Goal: Check status

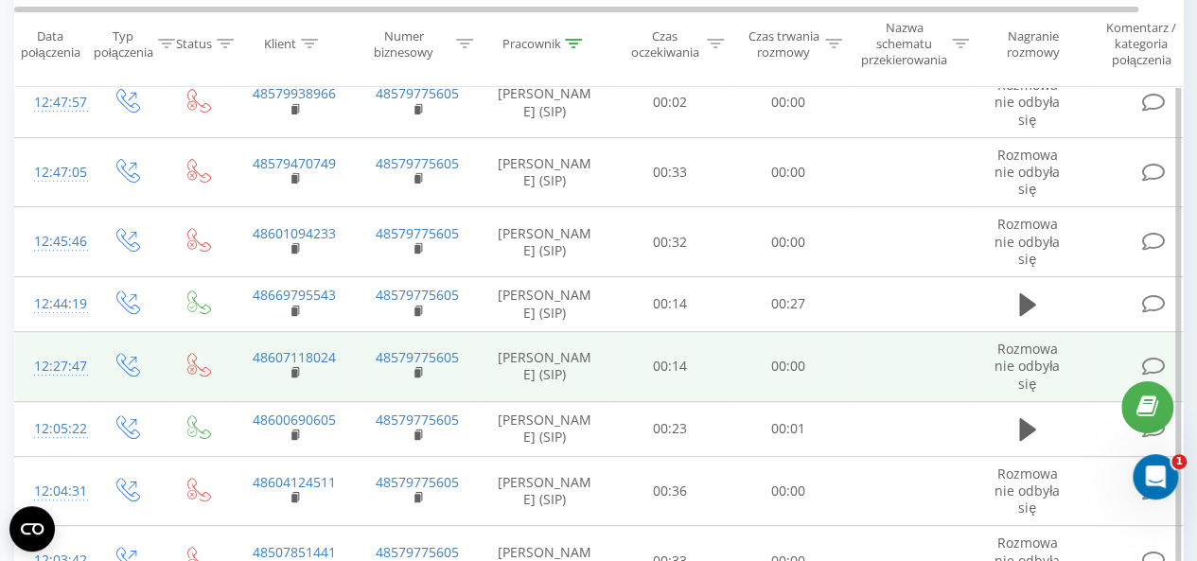
scroll to position [189, 0]
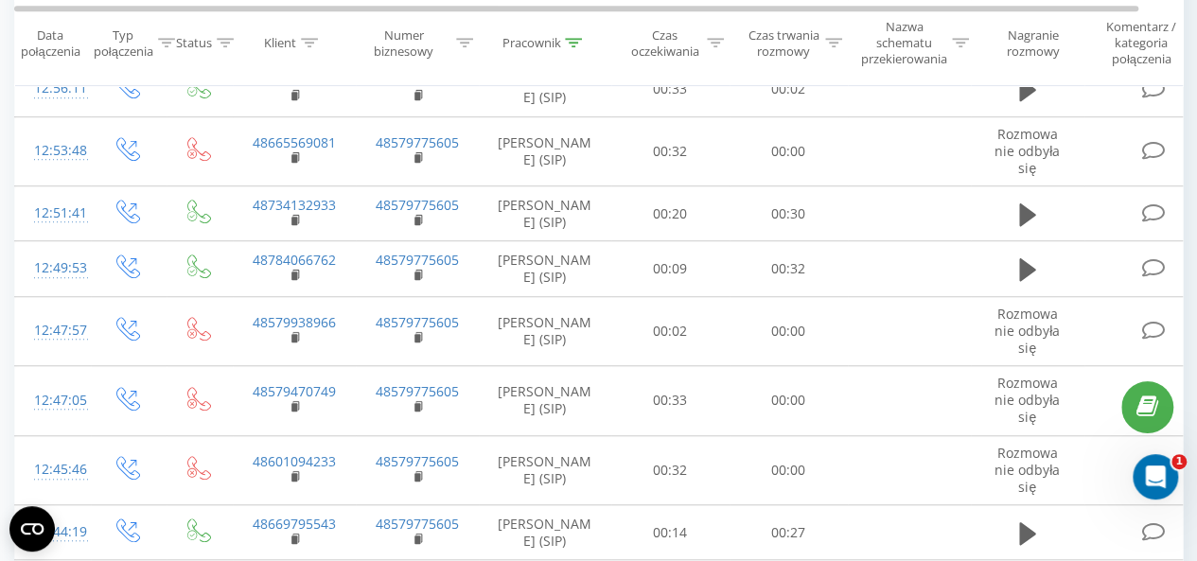
scroll to position [1321, 0]
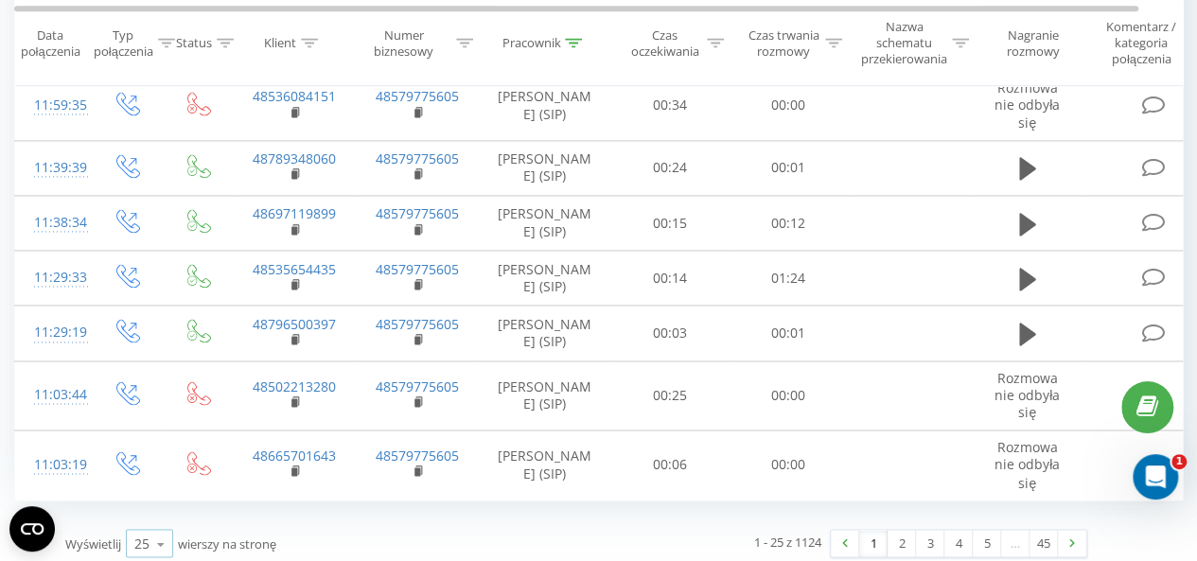
click at [132, 531] on div "25 10 25 50 100" at bounding box center [149, 543] width 47 height 28
click at [169, 475] on div "50" at bounding box center [149, 488] width 45 height 27
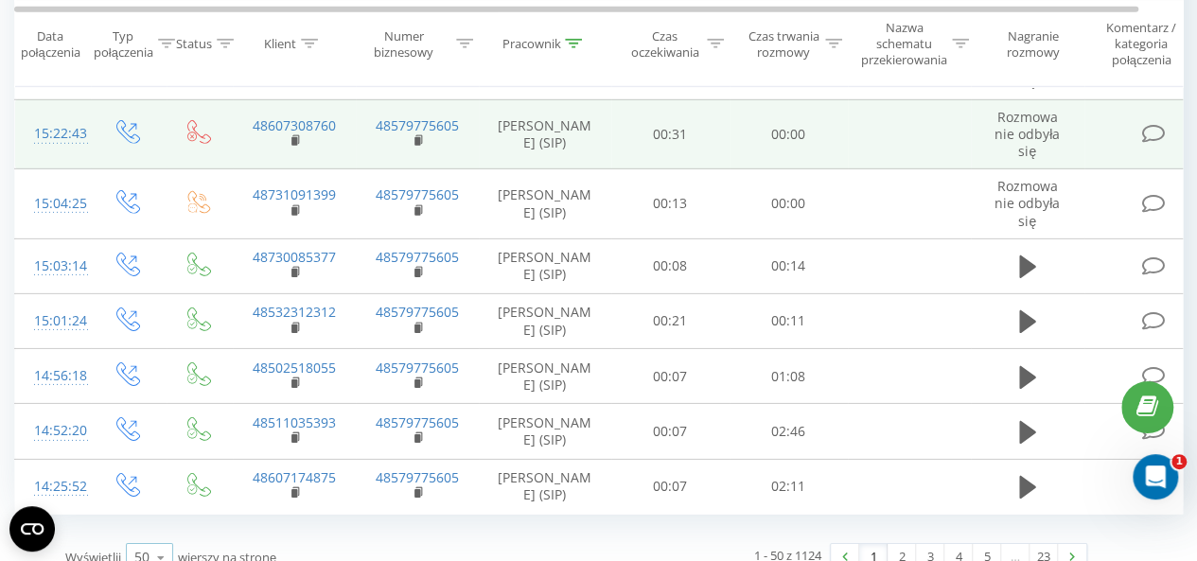
scroll to position [2889, 0]
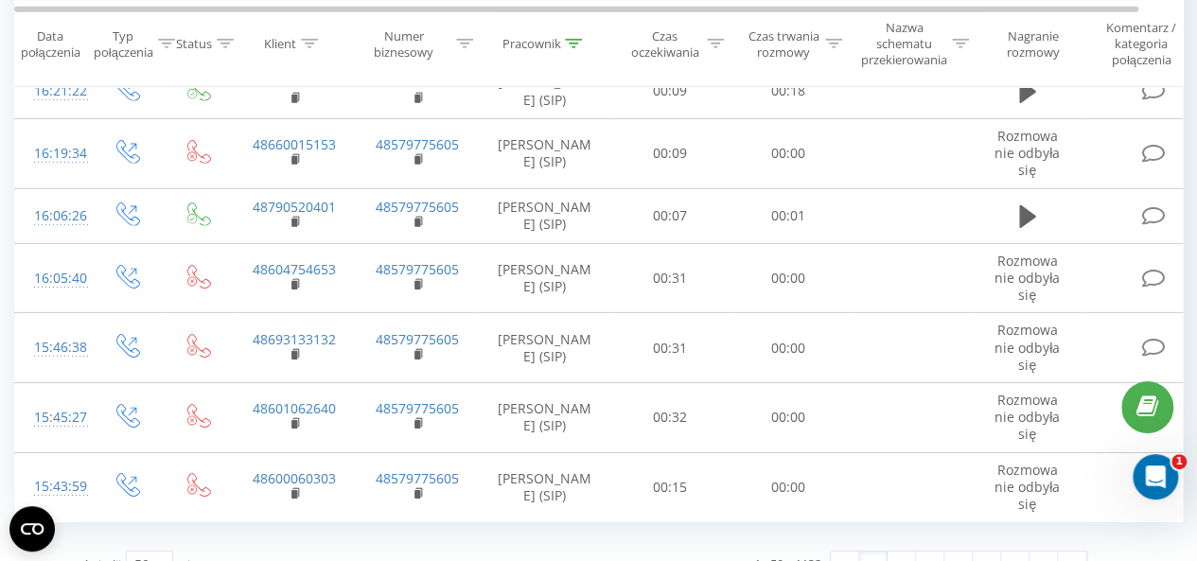
scroll to position [2903, 0]
